Goal: Feedback & Contribution: Leave review/rating

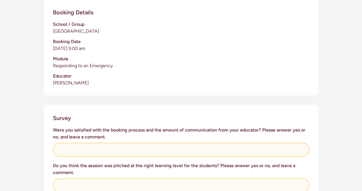
scroll to position [137, 0]
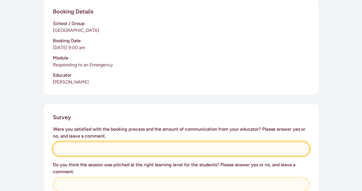
click at [68, 142] on input "text" at bounding box center [181, 149] width 257 height 14
type input "Yes very informative for the children"
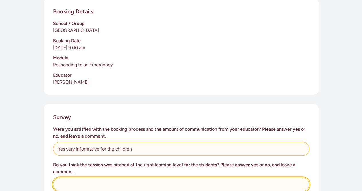
click at [79, 177] on input "text" at bounding box center [181, 184] width 257 height 14
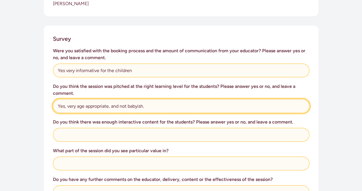
scroll to position [216, 0]
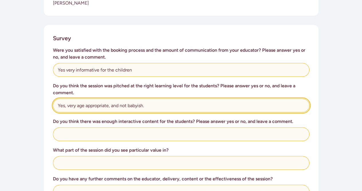
type input "Yes, very age appropriate, and not babyish."
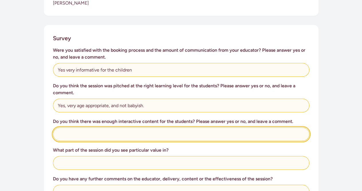
click at [81, 128] on input "text" at bounding box center [181, 134] width 257 height 14
click at [104, 129] on input "No, unfortunately" at bounding box center [181, 134] width 257 height 14
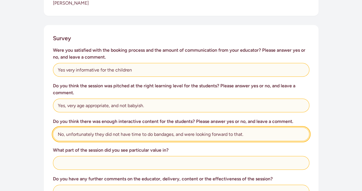
type input "No, unfortunately they did not have time to do bandages, and were looking forwa…"
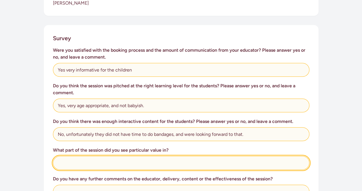
click at [70, 156] on input "text" at bounding box center [181, 163] width 257 height 14
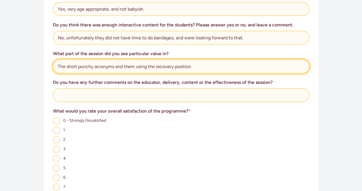
scroll to position [311, 0]
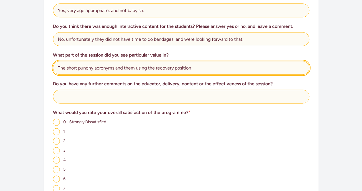
type input "The short punchy acronyms and them using the recovery position"
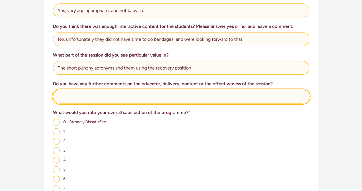
click at [68, 91] on input "text" at bounding box center [181, 96] width 257 height 14
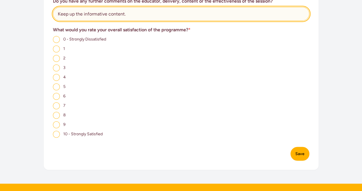
scroll to position [390, 0]
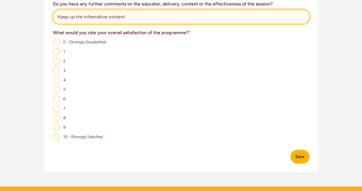
type input "Keep up the informative content."
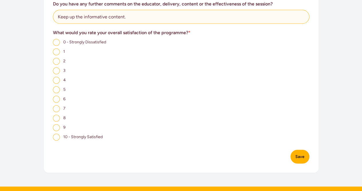
click at [57, 114] on input "8" at bounding box center [56, 117] width 7 height 7
radio input "true"
click at [302, 149] on button "Save" at bounding box center [300, 156] width 19 height 14
